Goal: Find specific page/section

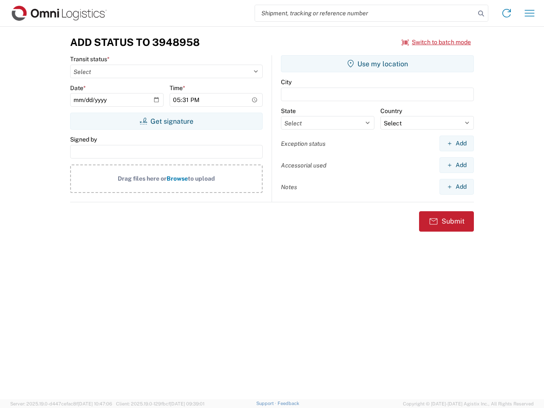
click at [365, 13] on input "search" at bounding box center [365, 13] width 220 height 16
click at [481, 14] on icon at bounding box center [482, 14] width 12 height 12
click at [507, 13] on icon at bounding box center [507, 13] width 14 height 14
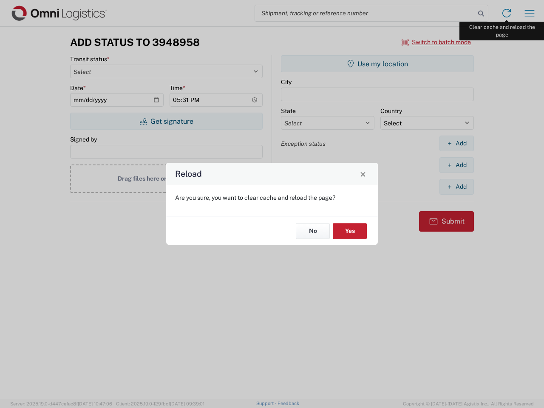
click at [530, 13] on div "Reload Are you sure, you want to clear cache and reload the page? No Yes" at bounding box center [272, 204] width 544 height 408
click at [437, 42] on div "Reload Are you sure, you want to clear cache and reload the page? No Yes" at bounding box center [272, 204] width 544 height 408
click at [166, 121] on div "Reload Are you sure, you want to clear cache and reload the page? No Yes" at bounding box center [272, 204] width 544 height 408
click at [378, 64] on div "Reload Are you sure, you want to clear cache and reload the page? No Yes" at bounding box center [272, 204] width 544 height 408
click at [457, 143] on div "Reload Are you sure, you want to clear cache and reload the page? No Yes" at bounding box center [272, 204] width 544 height 408
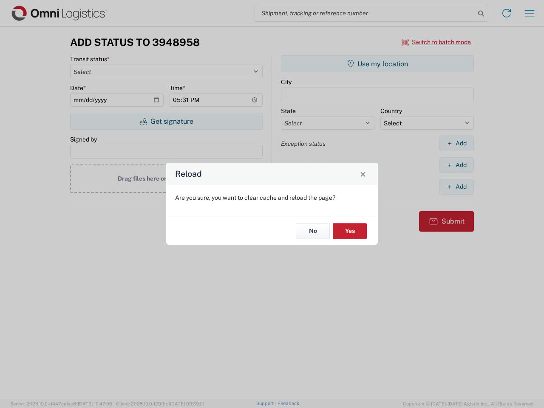
click at [457, 165] on div "Reload Are you sure, you want to clear cache and reload the page? No Yes" at bounding box center [272, 204] width 544 height 408
click at [457, 187] on div "Reload Are you sure, you want to clear cache and reload the page? No Yes" at bounding box center [272, 204] width 544 height 408
